Goal: Communication & Community: Ask a question

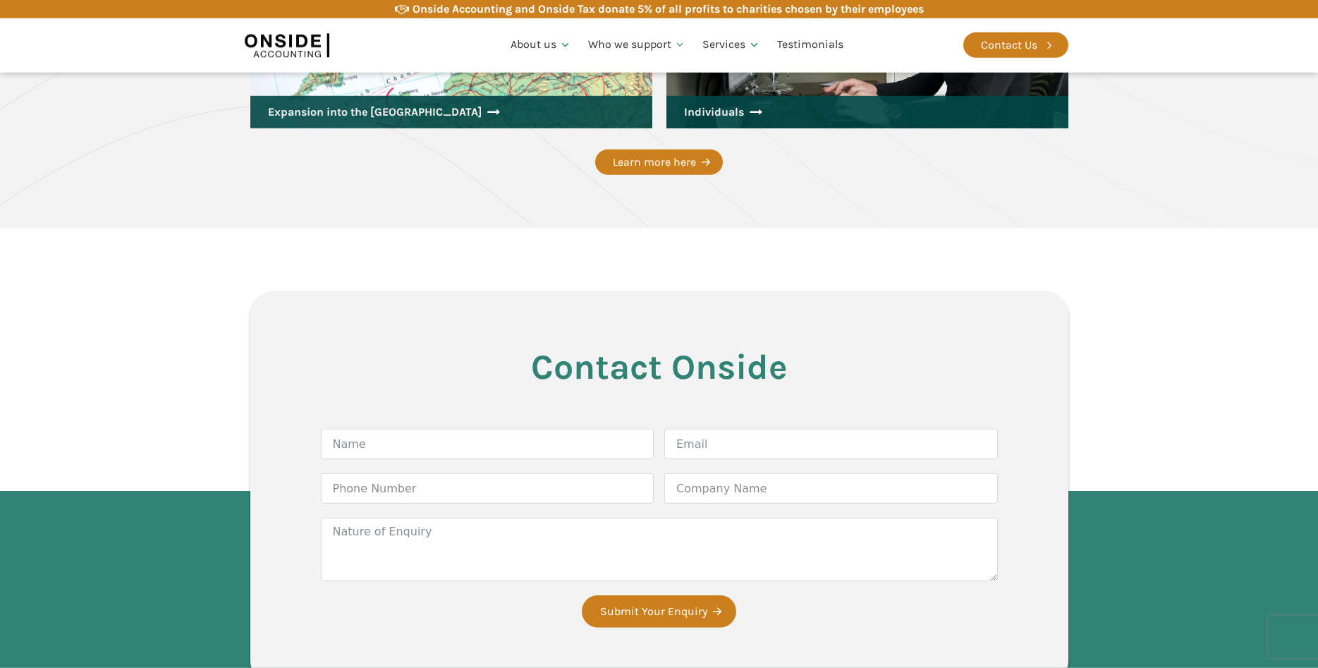
scroll to position [2264, 0]
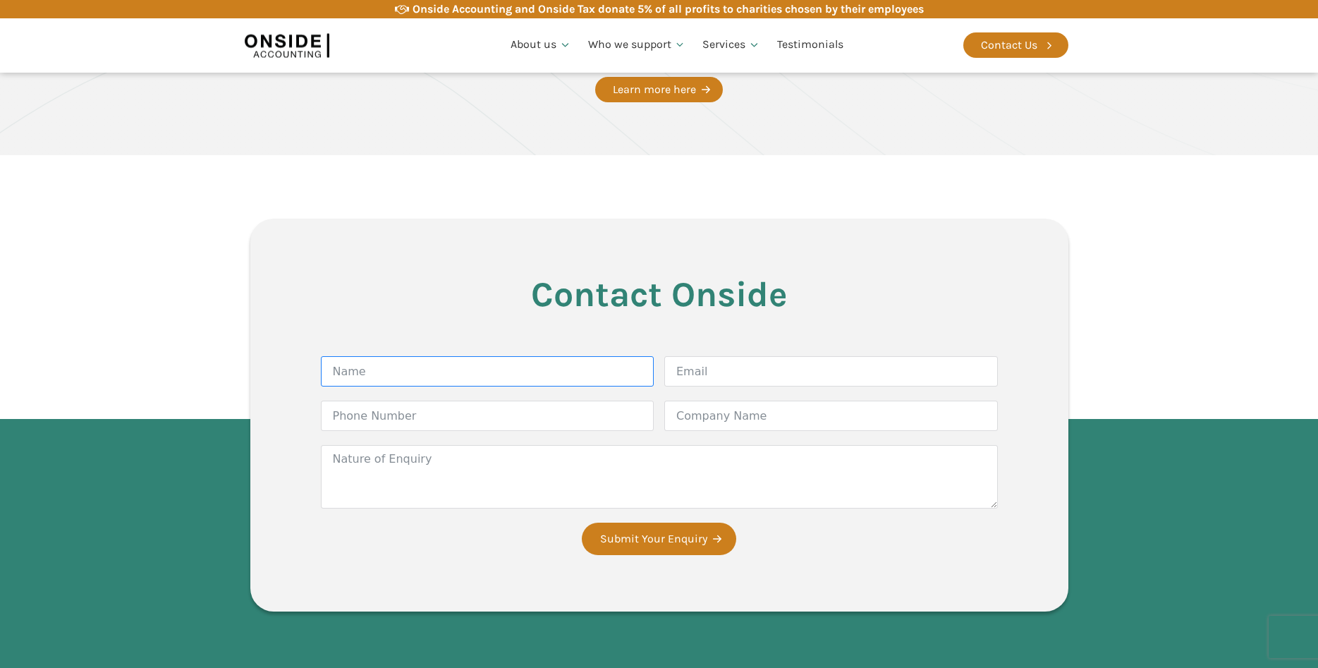
click at [383, 373] on input "Name" at bounding box center [488, 371] width 334 height 30
click at [1024, 48] on div "Contact Us" at bounding box center [1009, 45] width 56 height 18
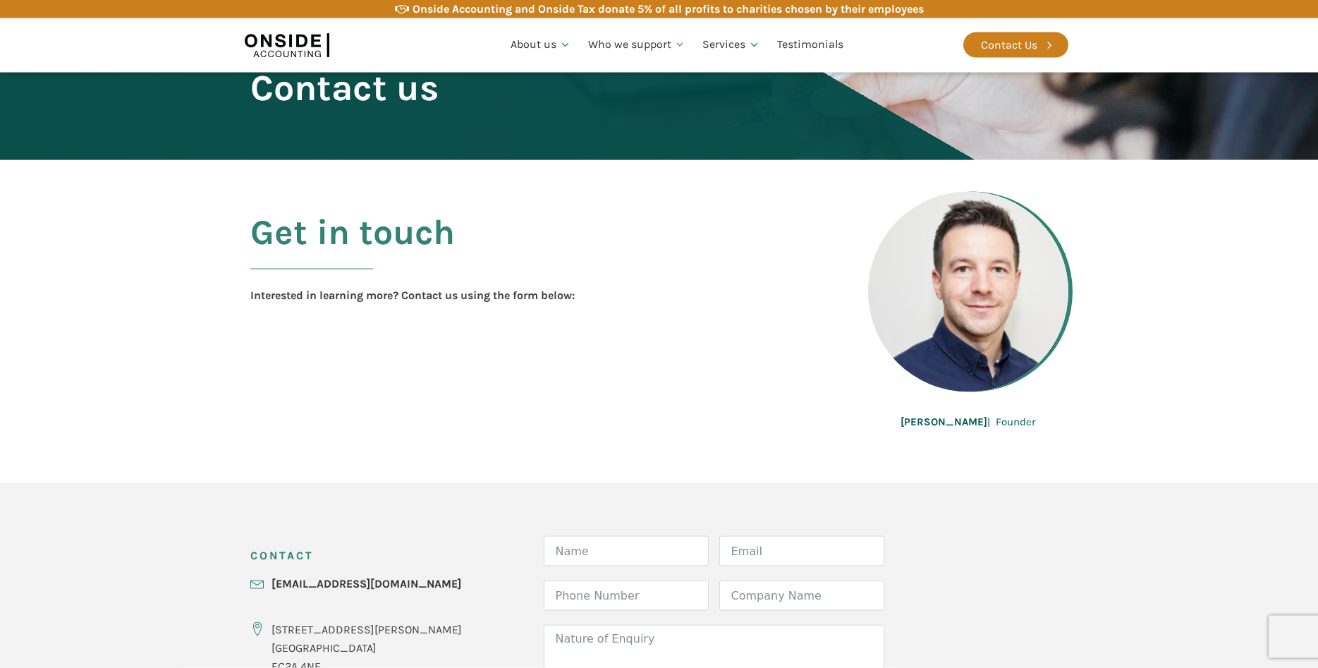
scroll to position [216, 0]
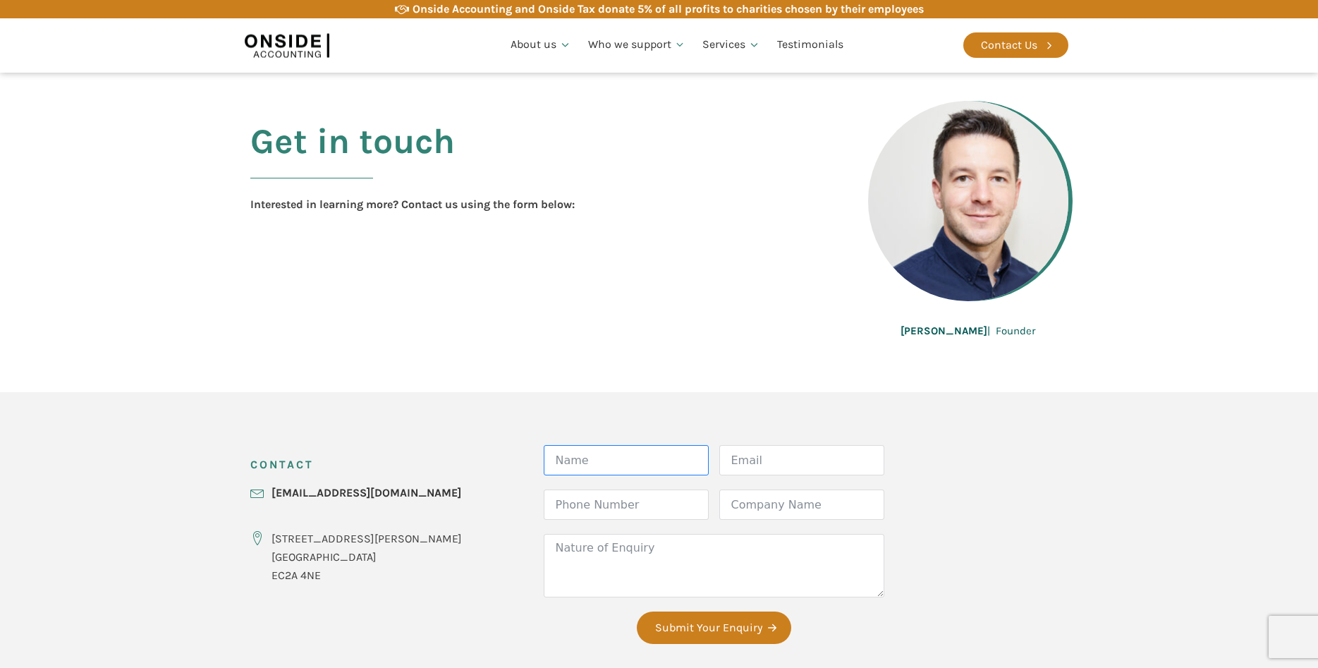
click at [566, 464] on input "Name" at bounding box center [626, 460] width 165 height 30
type input "niki"
type input "niki@thevisualsafari.com"
type input "xx"
type input "Visual Safari"
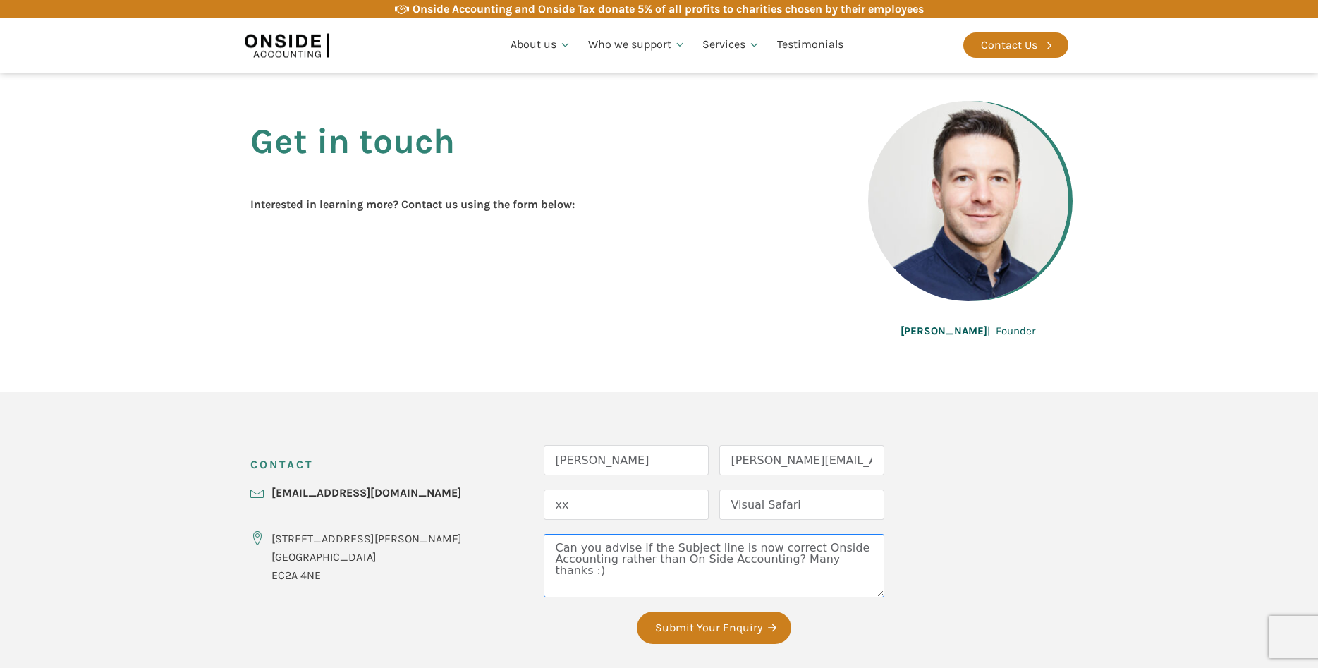
type textarea "Can you advise if the Subject line is now correct Onside Accounting rather than…"
click at [544, 458] on input "niki" at bounding box center [626, 460] width 165 height 30
type input "Niki"
click at [544, 550] on textarea "Can you advise if the Subject line is now correct Onside Accounting rather than…" at bounding box center [714, 565] width 341 height 63
click at [544, 549] on textarea "Can you advise if the Subject line is now correct Onside Accounting rather than…" at bounding box center [714, 565] width 341 height 63
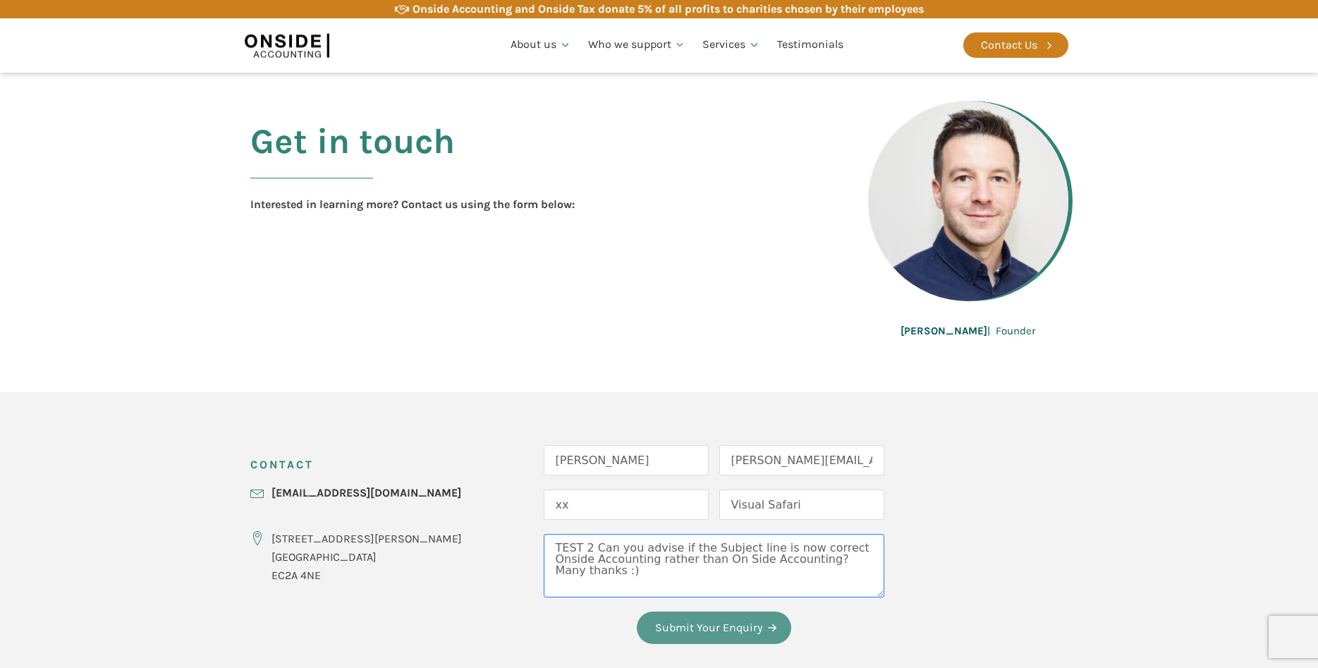
type textarea "TEST 2 Can you advise if the Subject line is now correct Onside Accounting rath…"
click at [670, 630] on button "Submit Your Enquiry" at bounding box center [714, 627] width 154 height 32
